Goal: Task Accomplishment & Management: Manage account settings

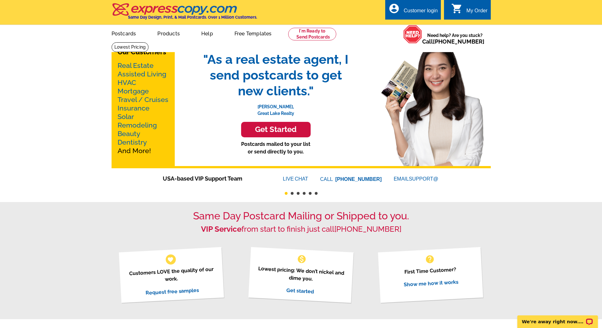
click at [414, 10] on div "Customer login" at bounding box center [421, 12] width 34 height 9
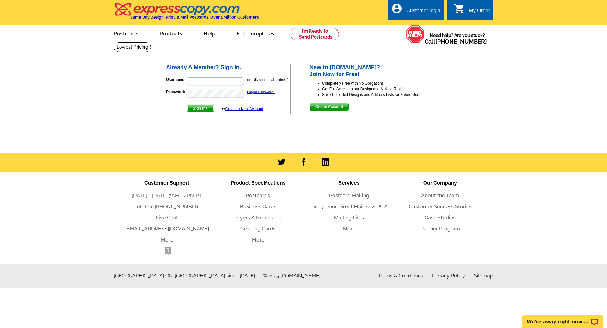
click at [244, 77] on div at bounding box center [244, 77] width 0 height 0
click at [244, 89] on div at bounding box center [244, 89] width 0 height 0
click at [207, 80] on input "Username:" at bounding box center [215, 81] width 55 height 8
type input "hollyjessop1@gmail.com"
click at [199, 108] on span "Sign In" at bounding box center [200, 109] width 26 height 8
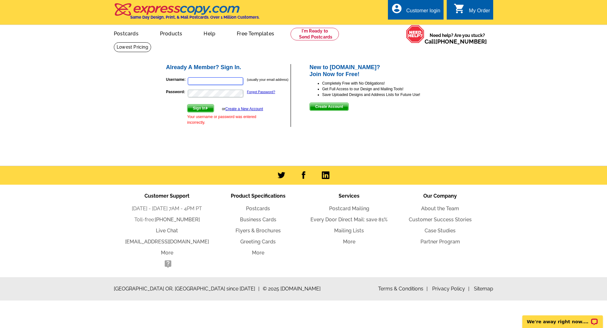
click at [205, 81] on input "Username:" at bounding box center [215, 81] width 55 height 8
type input "TheJessopGroup@gmail.com"
click at [204, 107] on span "Sign In" at bounding box center [200, 109] width 26 height 8
click at [209, 81] on input "Username:" at bounding box center [215, 81] width 55 height 8
type input "hollyjessop1@gmail.com"
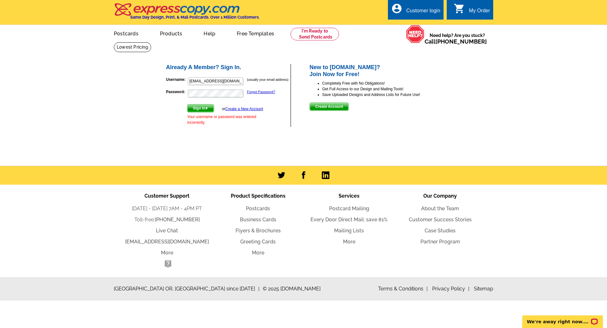
click at [199, 109] on span "Sign In" at bounding box center [200, 109] width 26 height 8
click at [209, 81] on input "Username:" at bounding box center [215, 81] width 55 height 8
type input "hollyjessop1@gmail.com"
click at [260, 91] on link "Forgot Password?" at bounding box center [261, 92] width 28 height 4
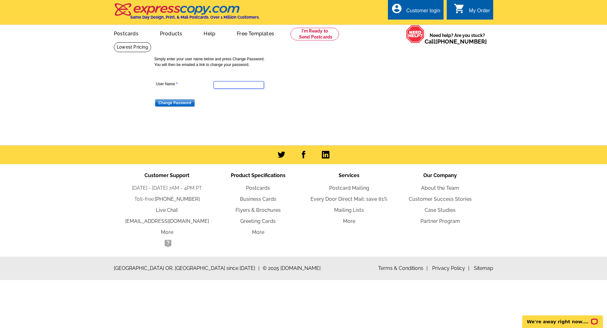
click at [229, 84] on input "User Name" at bounding box center [238, 85] width 51 height 8
drag, startPoint x: 214, startPoint y: 83, endPoint x: 262, endPoint y: 82, distance: 48.1
click at [262, 82] on input "thejessopgroup@gmail.com" at bounding box center [238, 85] width 51 height 8
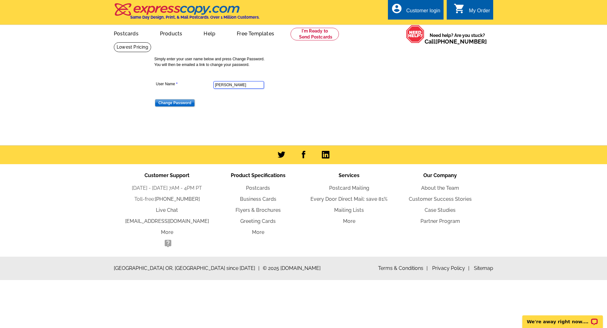
type input "hollyjessop1@gmail.com"
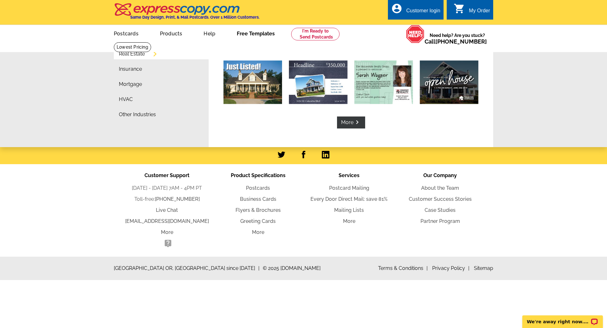
click at [555, 102] on div "Real Estate Insurance Mortgage HVAC Other Industries More keyboard_arrow_right …" at bounding box center [303, 94] width 607 height 105
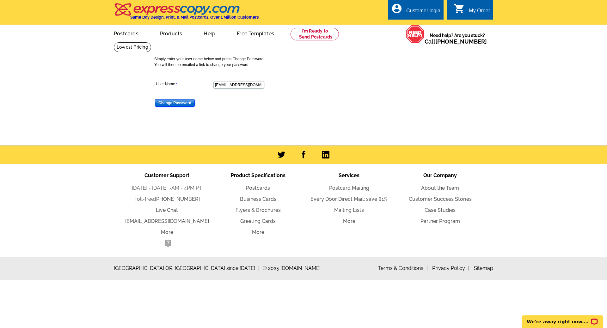
click at [174, 103] on input "Change Password" at bounding box center [175, 103] width 40 height 8
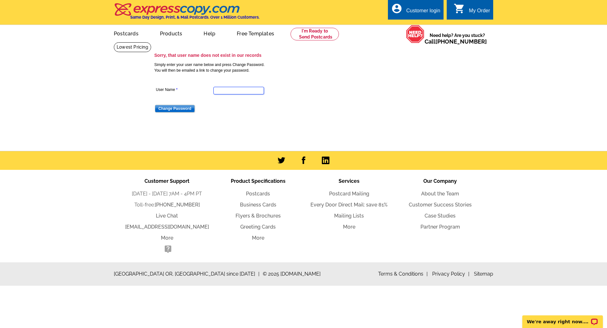
click at [236, 90] on input "User Name" at bounding box center [238, 91] width 51 height 8
type input "thejessopgroup@gmail.com"
click at [181, 107] on input "Change Password" at bounding box center [175, 109] width 40 height 8
